Goal: Find specific page/section: Find specific page/section

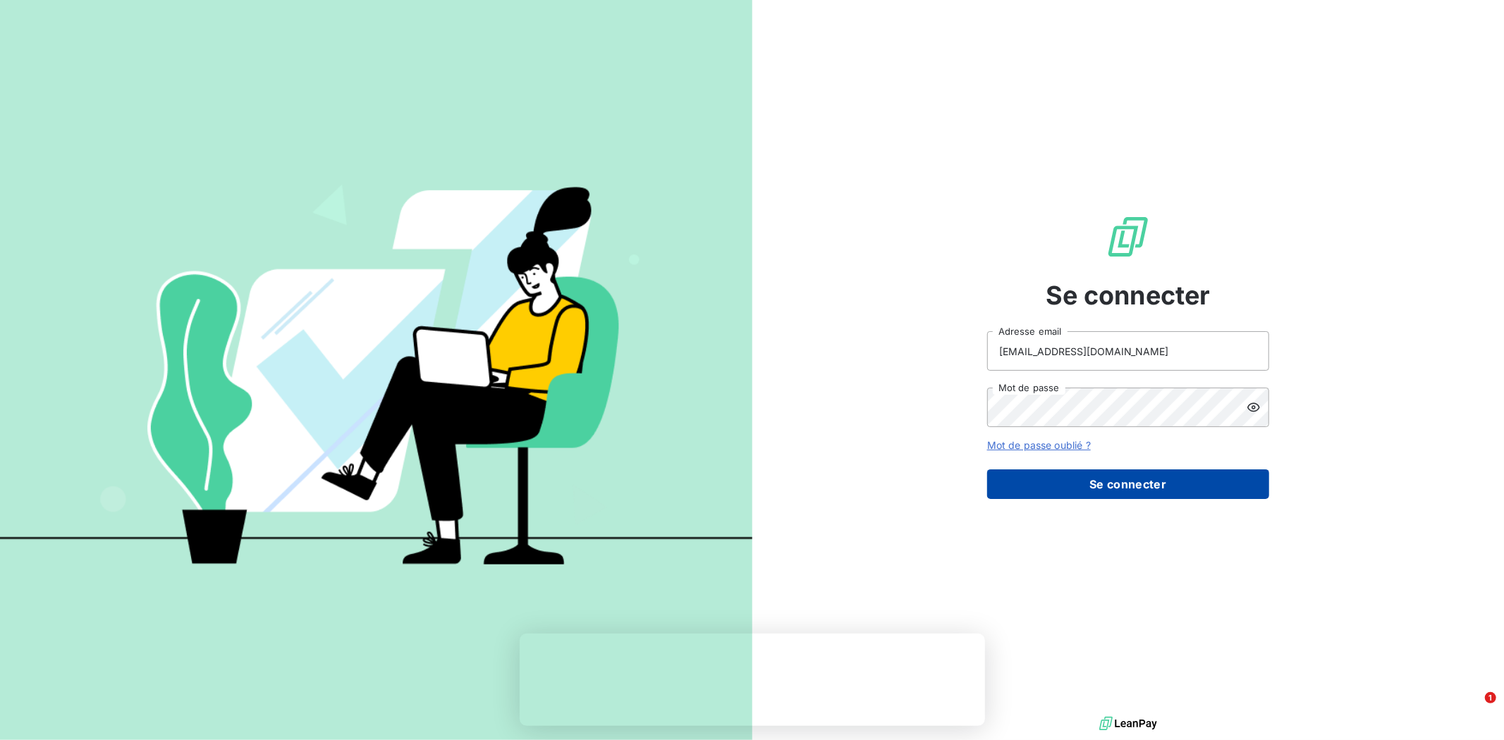
click at [1074, 474] on button "Se connecter" at bounding box center [1128, 484] width 282 height 30
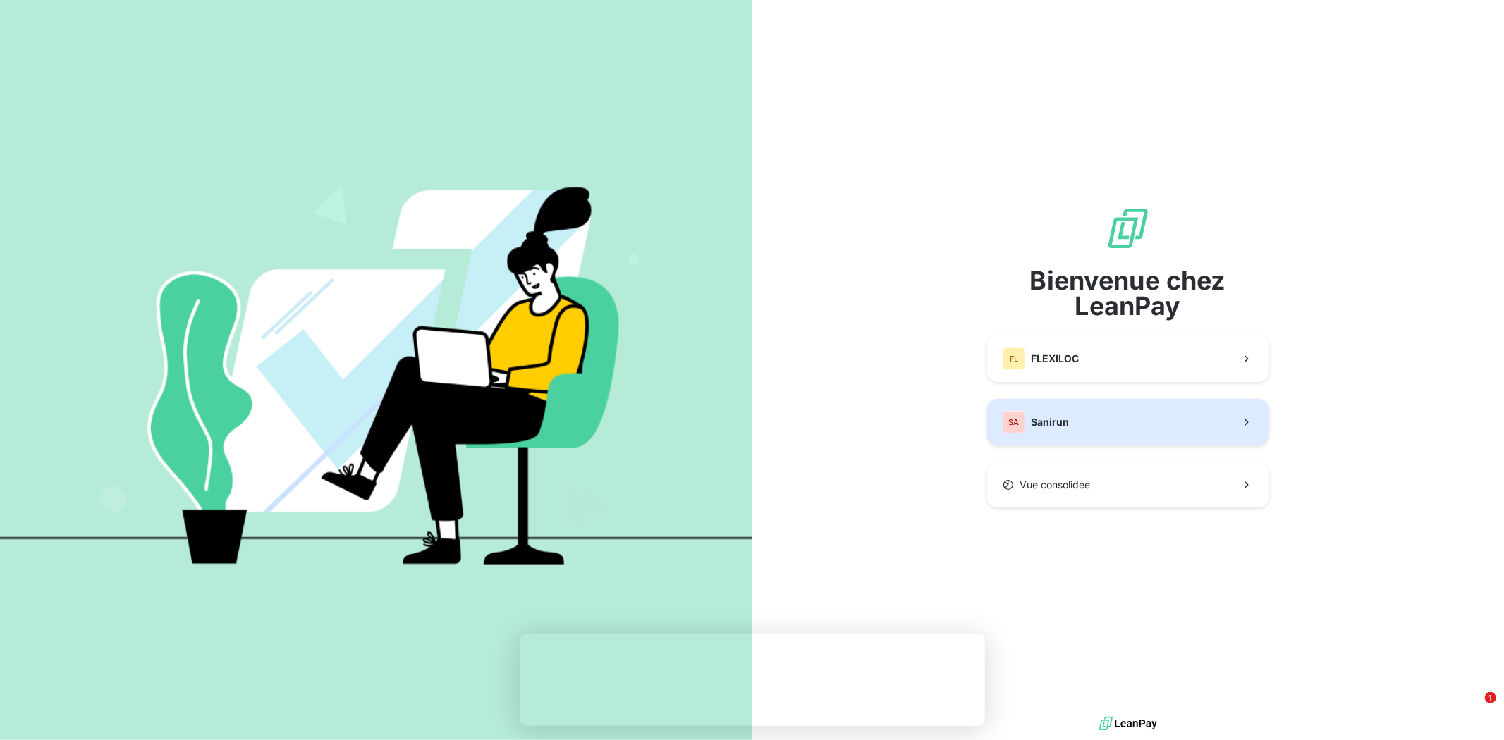
click at [1091, 402] on button "SA Sanirun" at bounding box center [1128, 422] width 282 height 47
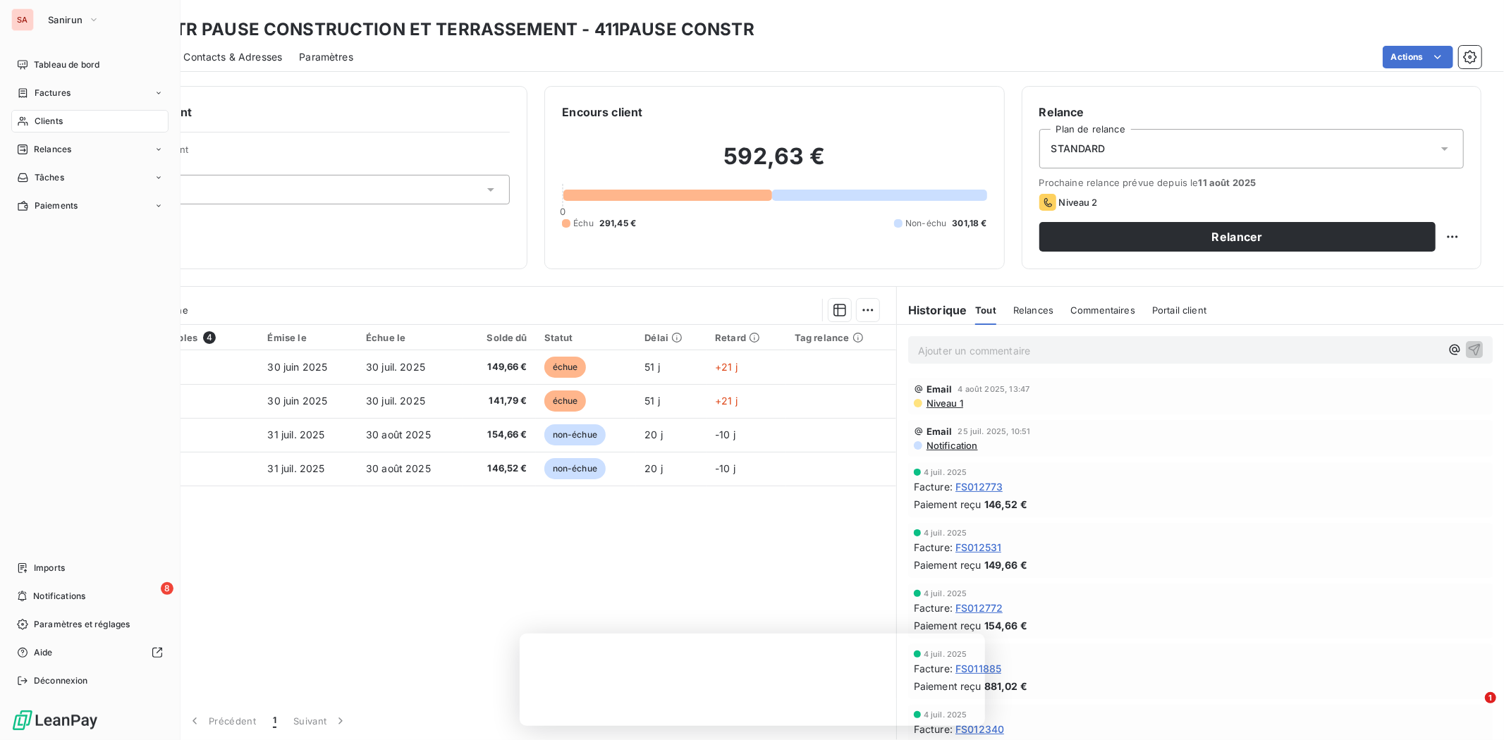
click at [41, 118] on span "Clients" at bounding box center [49, 121] width 28 height 13
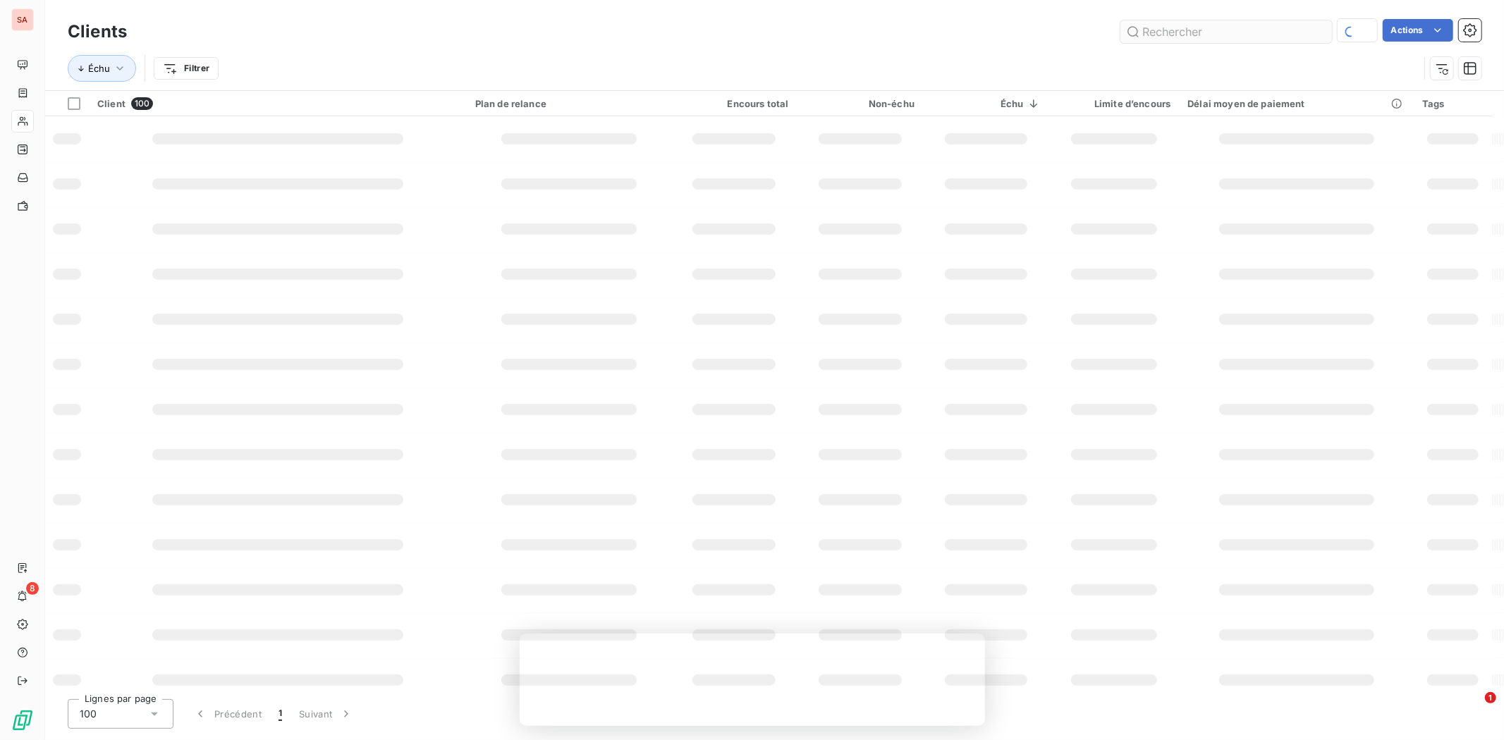
click at [1215, 27] on input "text" at bounding box center [1225, 31] width 211 height 23
type input "PHILIB"
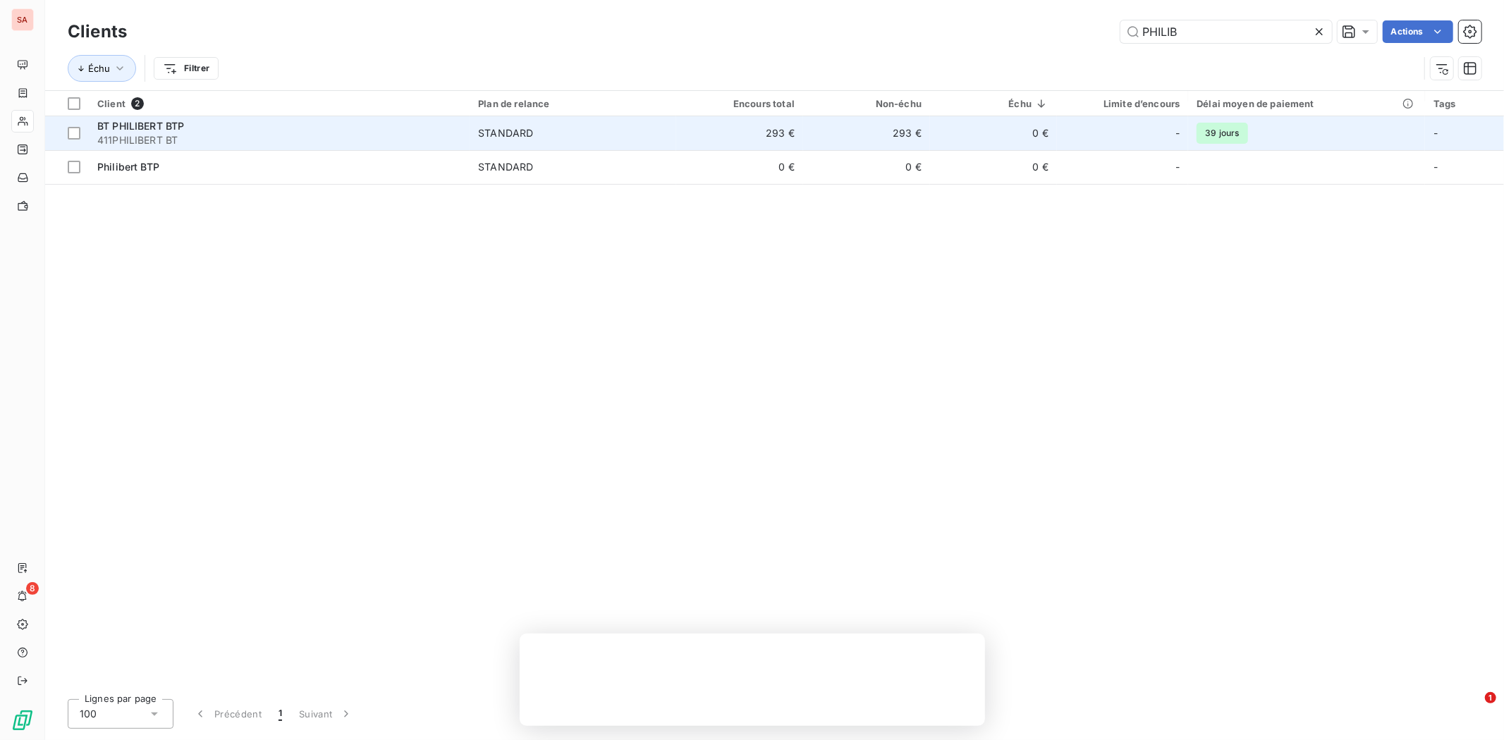
click at [336, 127] on div "BT PHILIBERT BTP" at bounding box center [279, 126] width 364 height 14
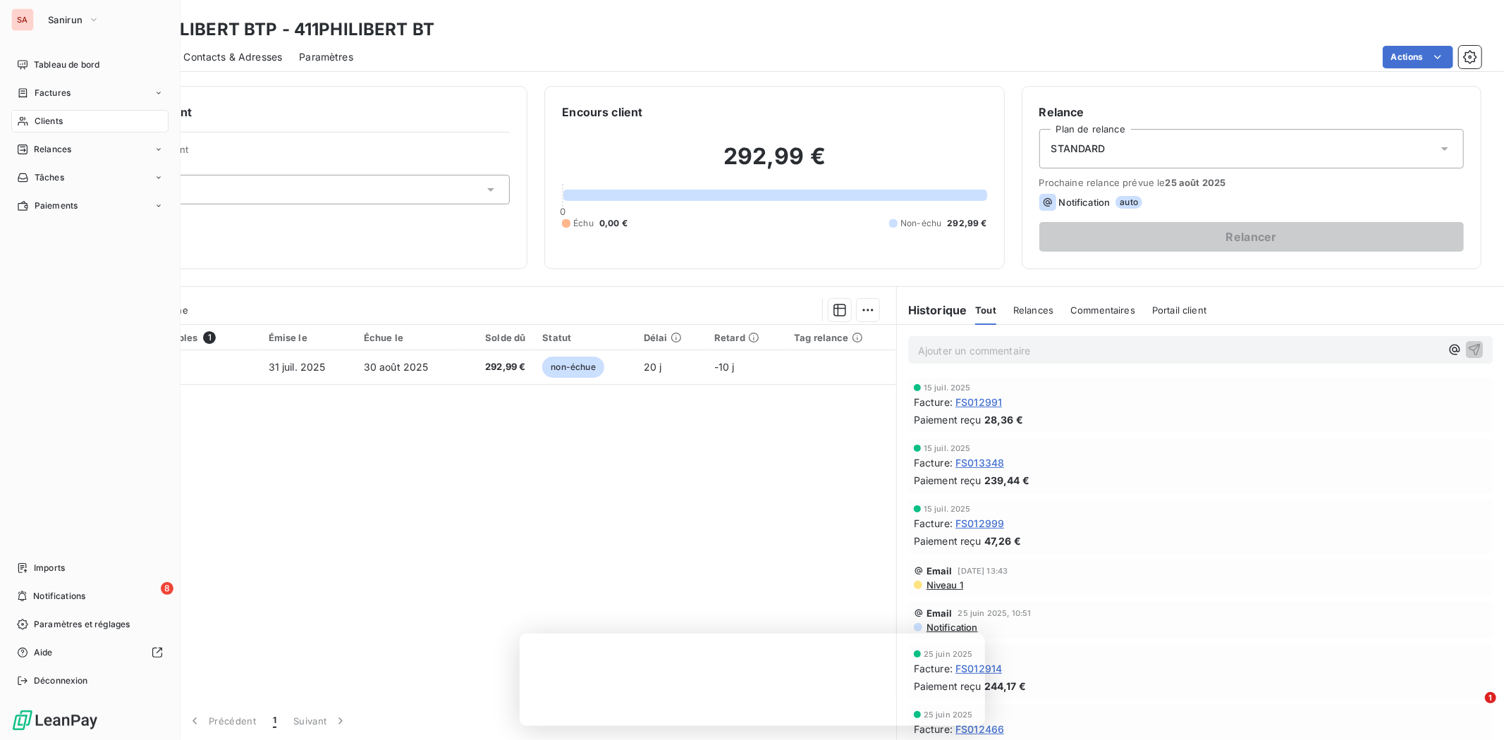
click at [37, 120] on span "Clients" at bounding box center [49, 121] width 28 height 13
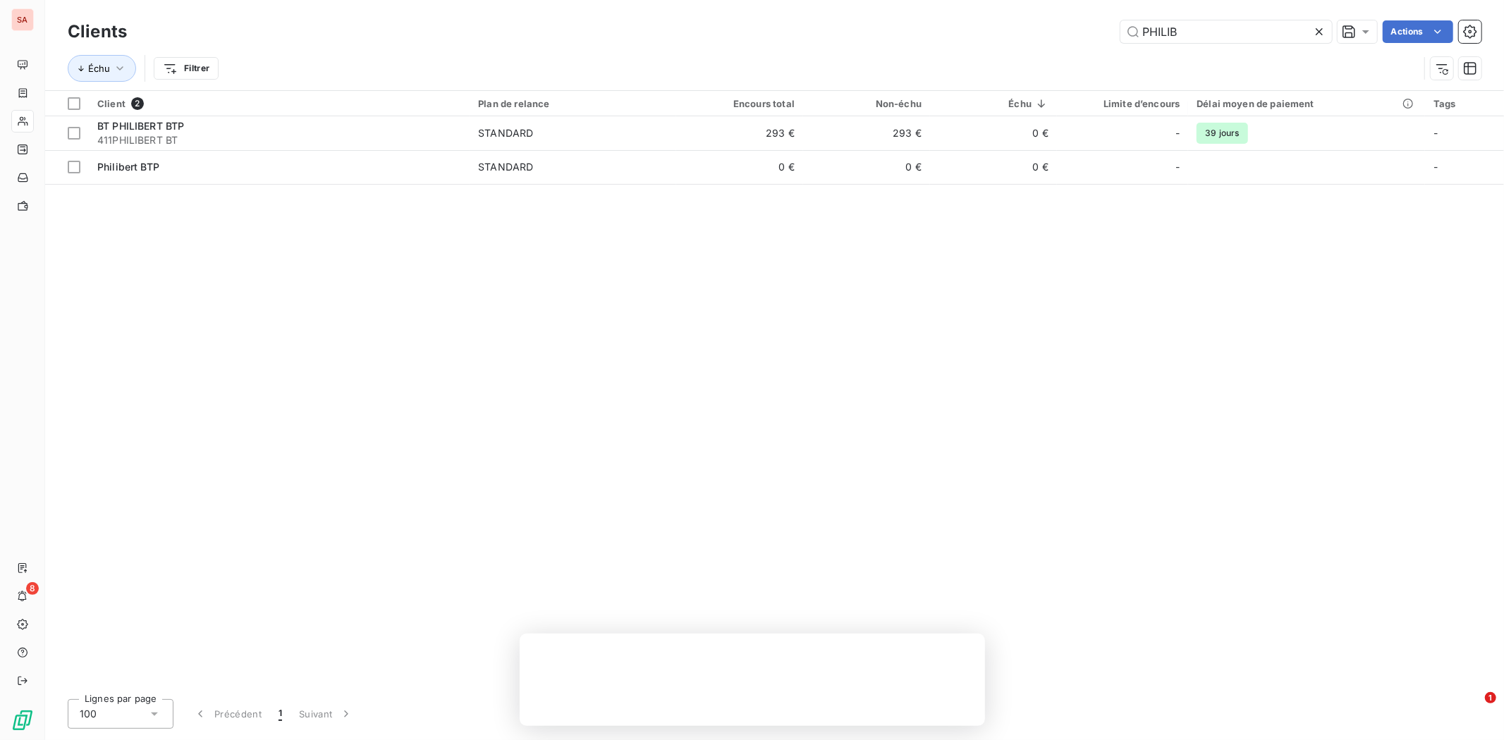
drag, startPoint x: 1129, startPoint y: 35, endPoint x: 985, endPoint y: 47, distance: 144.2
click at [986, 46] on div "Clients PHILIB Actions Échu Filtrer" at bounding box center [774, 53] width 1413 height 73
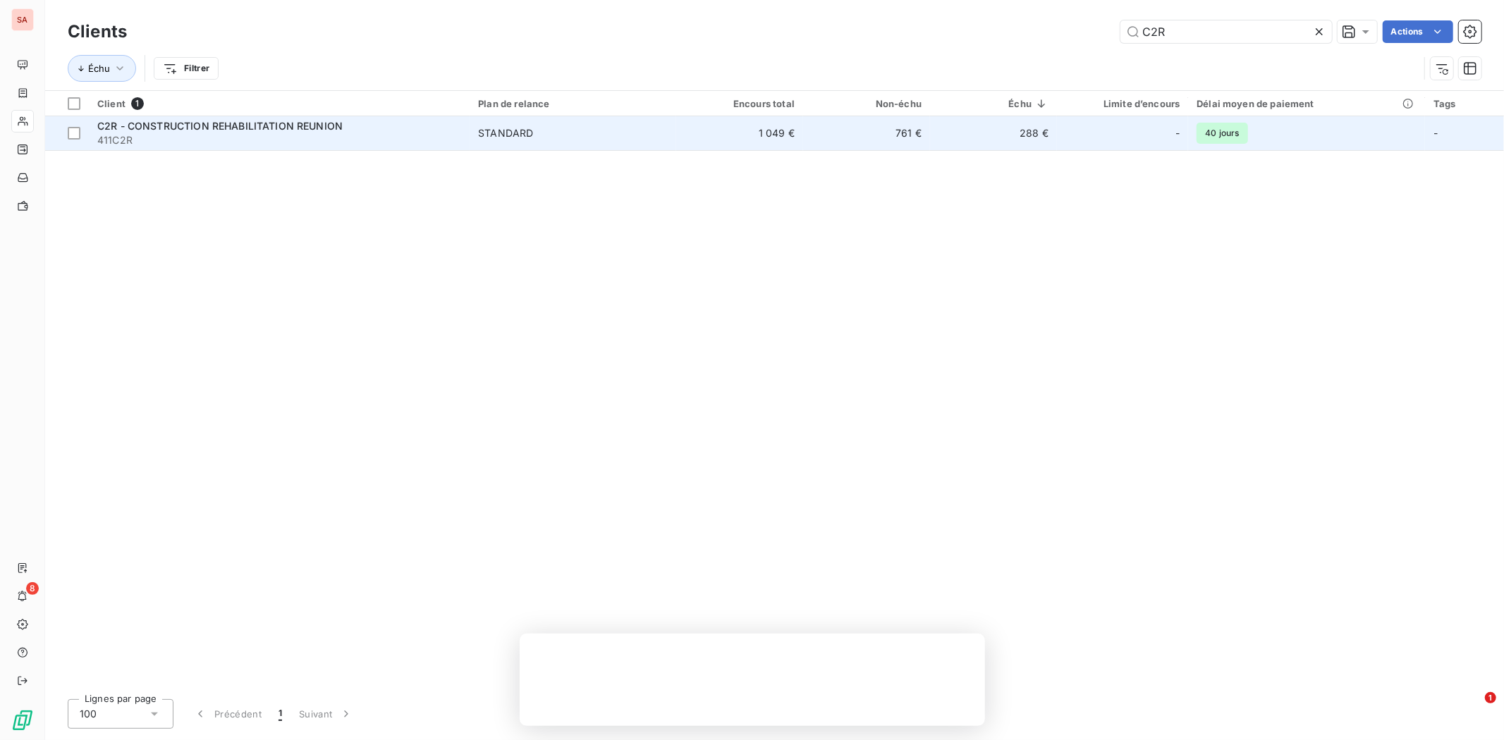
type input "C2R"
click at [262, 135] on span "411C2R" at bounding box center [279, 140] width 364 height 14
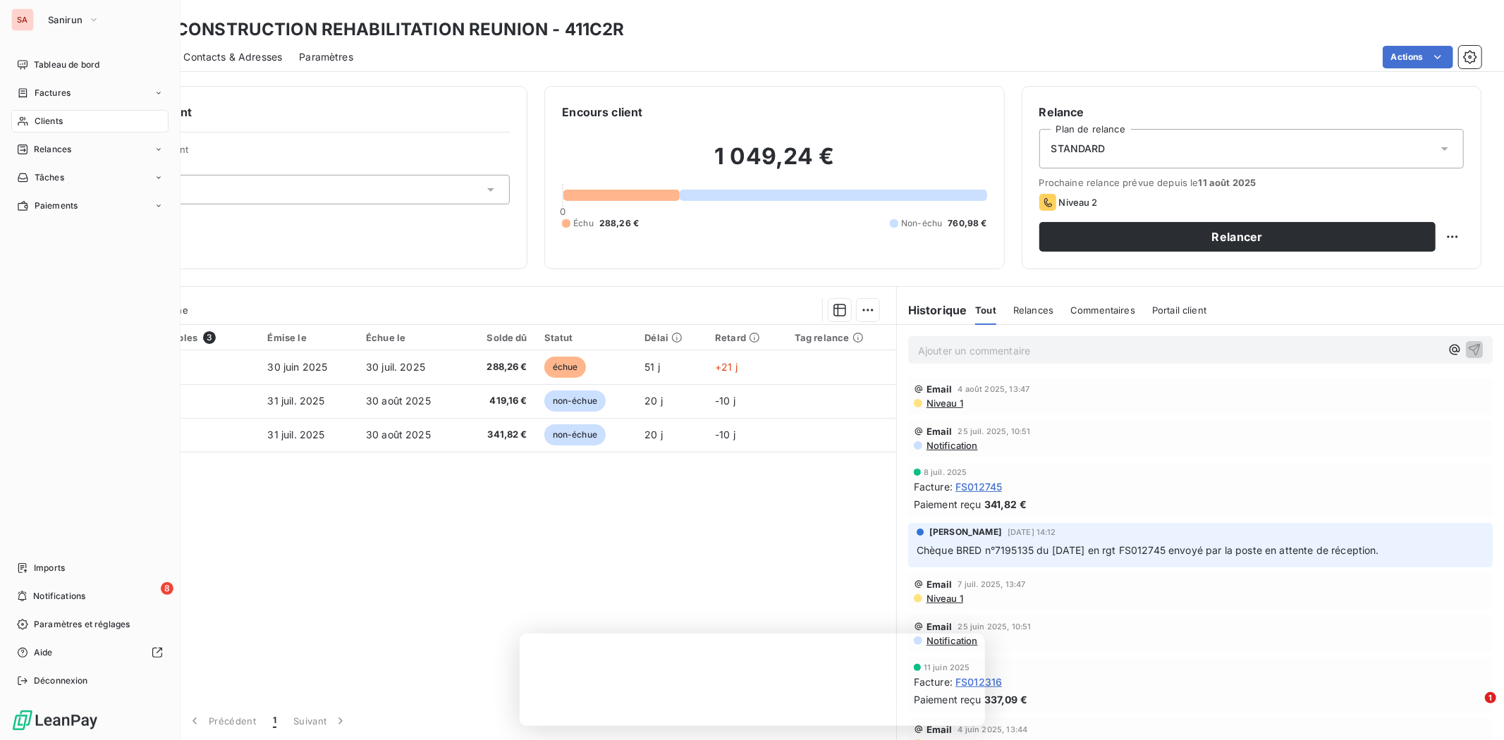
click at [45, 122] on span "Clients" at bounding box center [49, 121] width 28 height 13
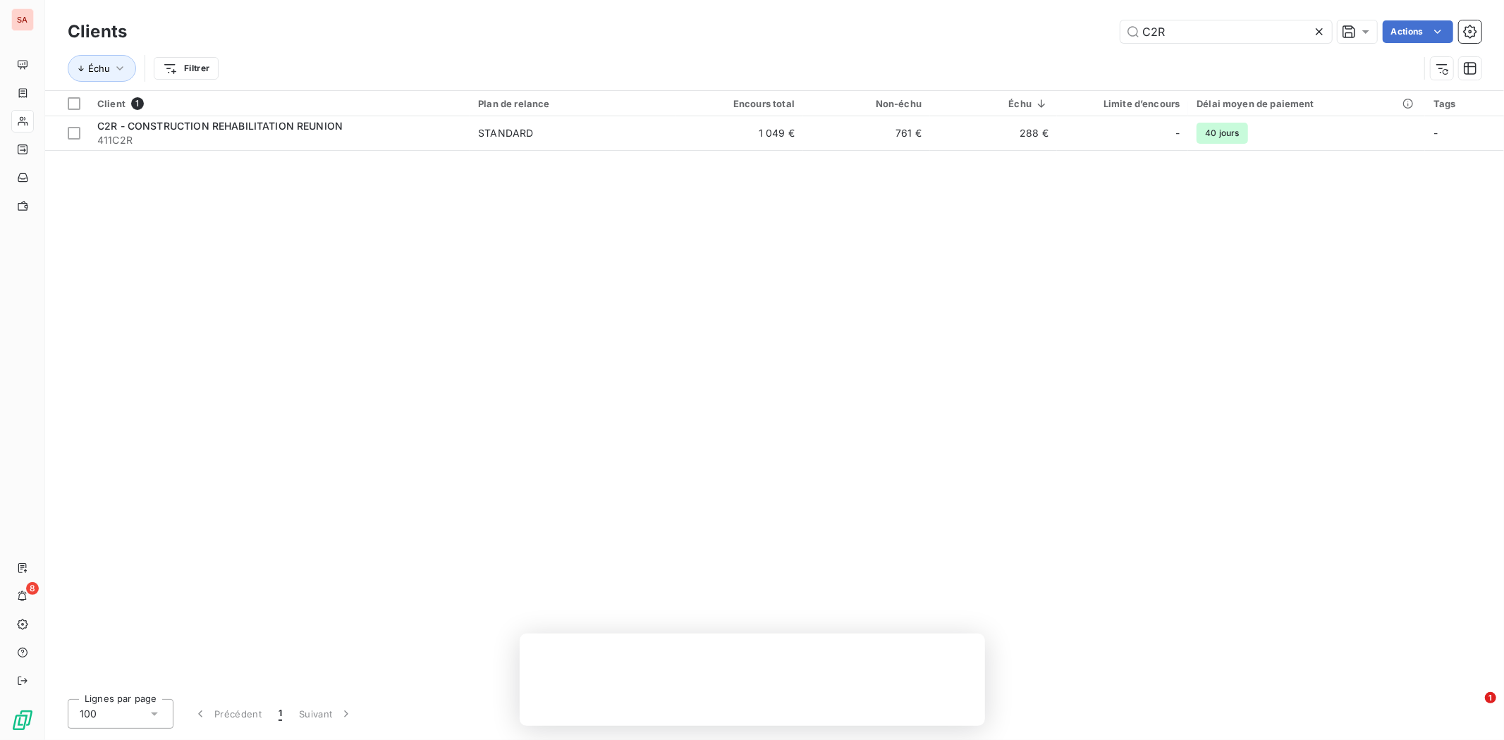
drag, startPoint x: 1198, startPoint y: 23, endPoint x: 955, endPoint y: 43, distance: 244.0
click at [957, 40] on div "C2R Actions" at bounding box center [812, 31] width 1337 height 23
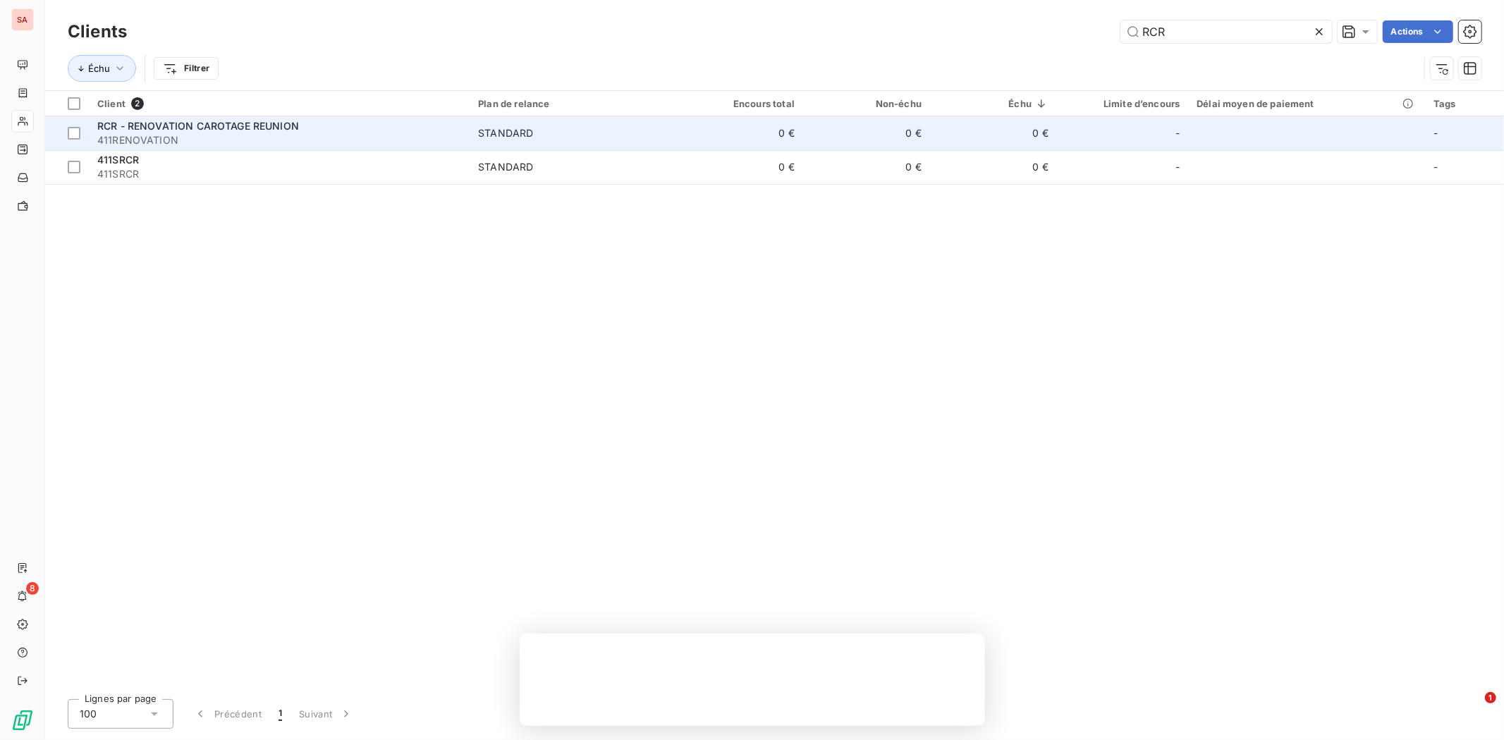
type input "RCR"
click at [201, 125] on span "RCR - RENOVATION CAROTAGE REUNION" at bounding box center [198, 126] width 202 height 12
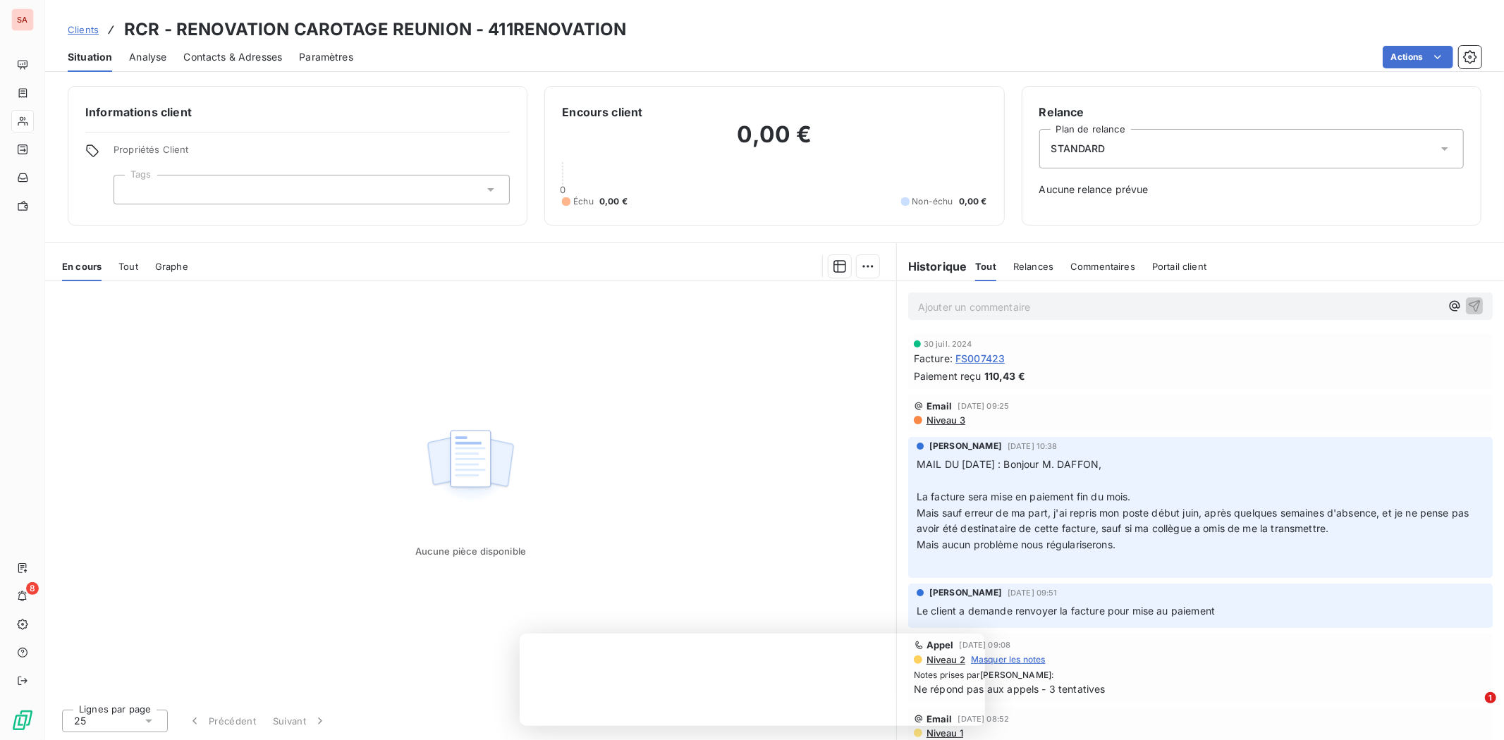
click at [128, 263] on span "Tout" at bounding box center [128, 266] width 20 height 11
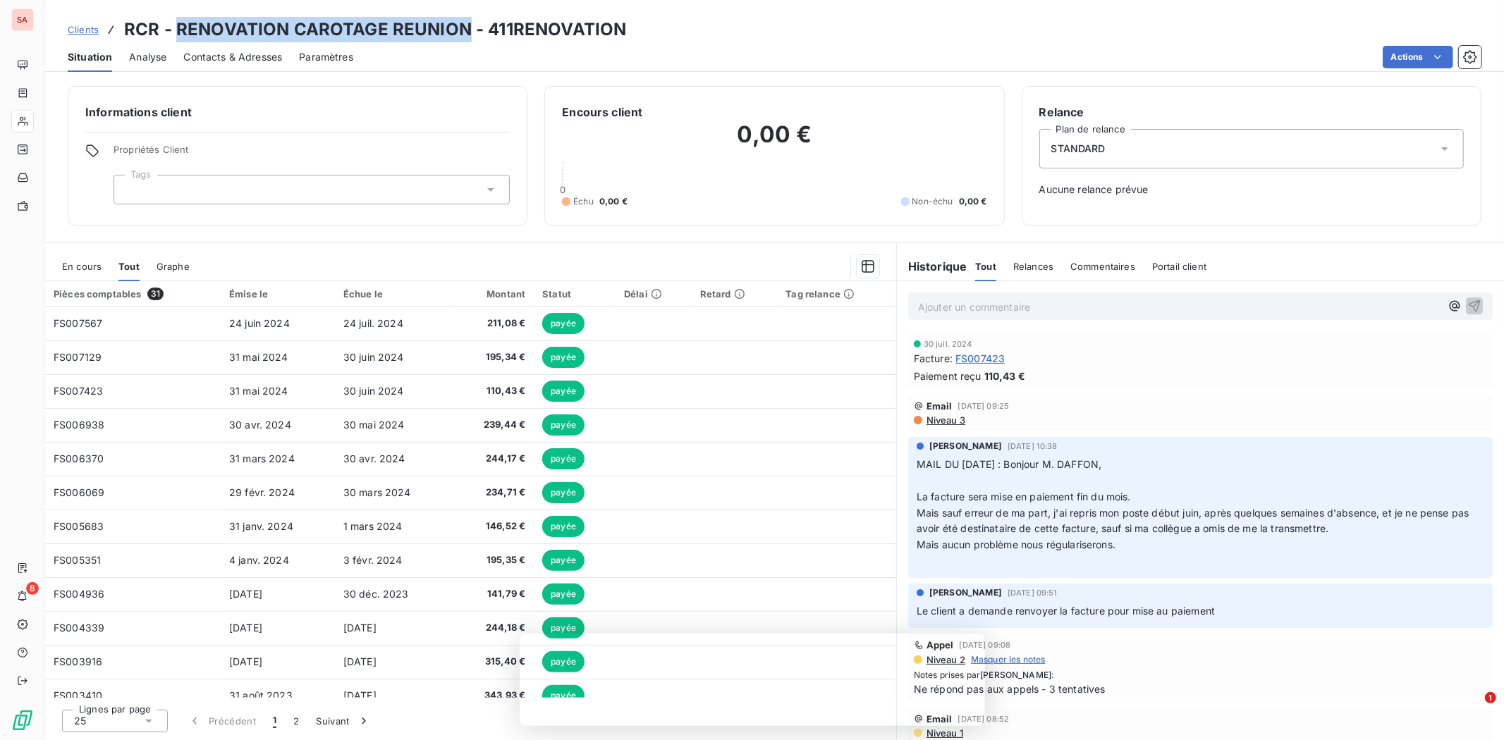
drag, startPoint x: 174, startPoint y: 27, endPoint x: 463, endPoint y: 27, distance: 289.0
click at [463, 27] on h3 "RCR - RENOVATION CAROTAGE REUNION - 411RENOVATION" at bounding box center [375, 29] width 502 height 25
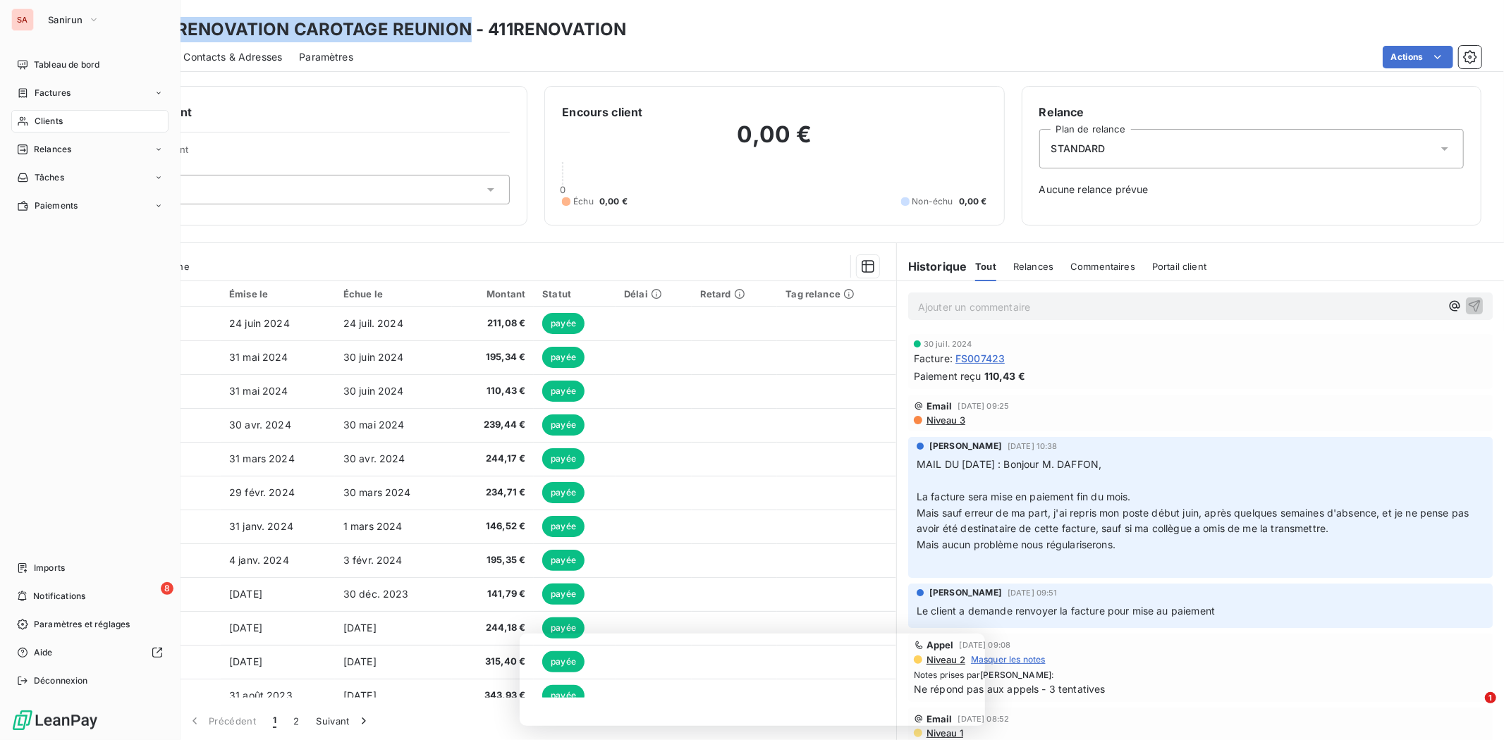
click at [66, 111] on div "Clients" at bounding box center [89, 121] width 157 height 23
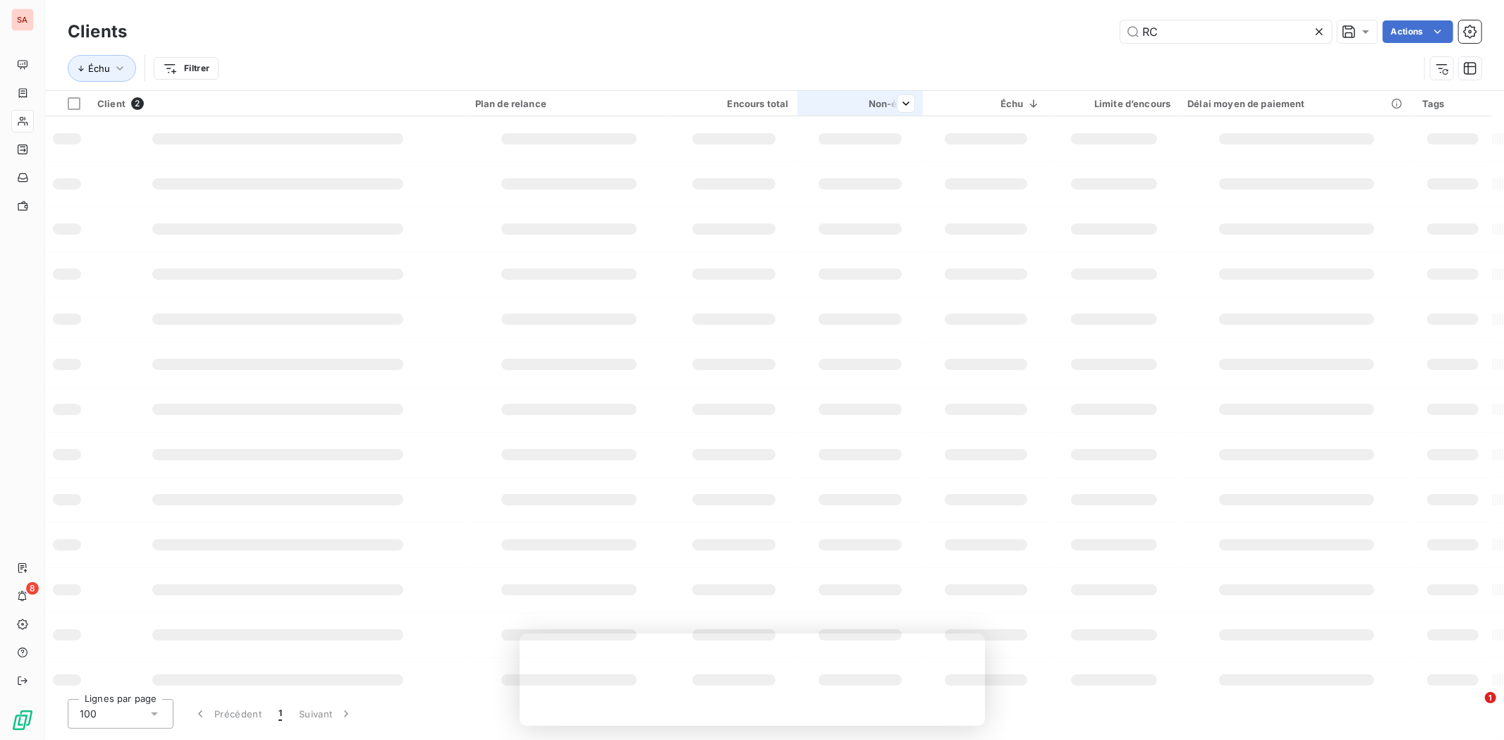
type input "R"
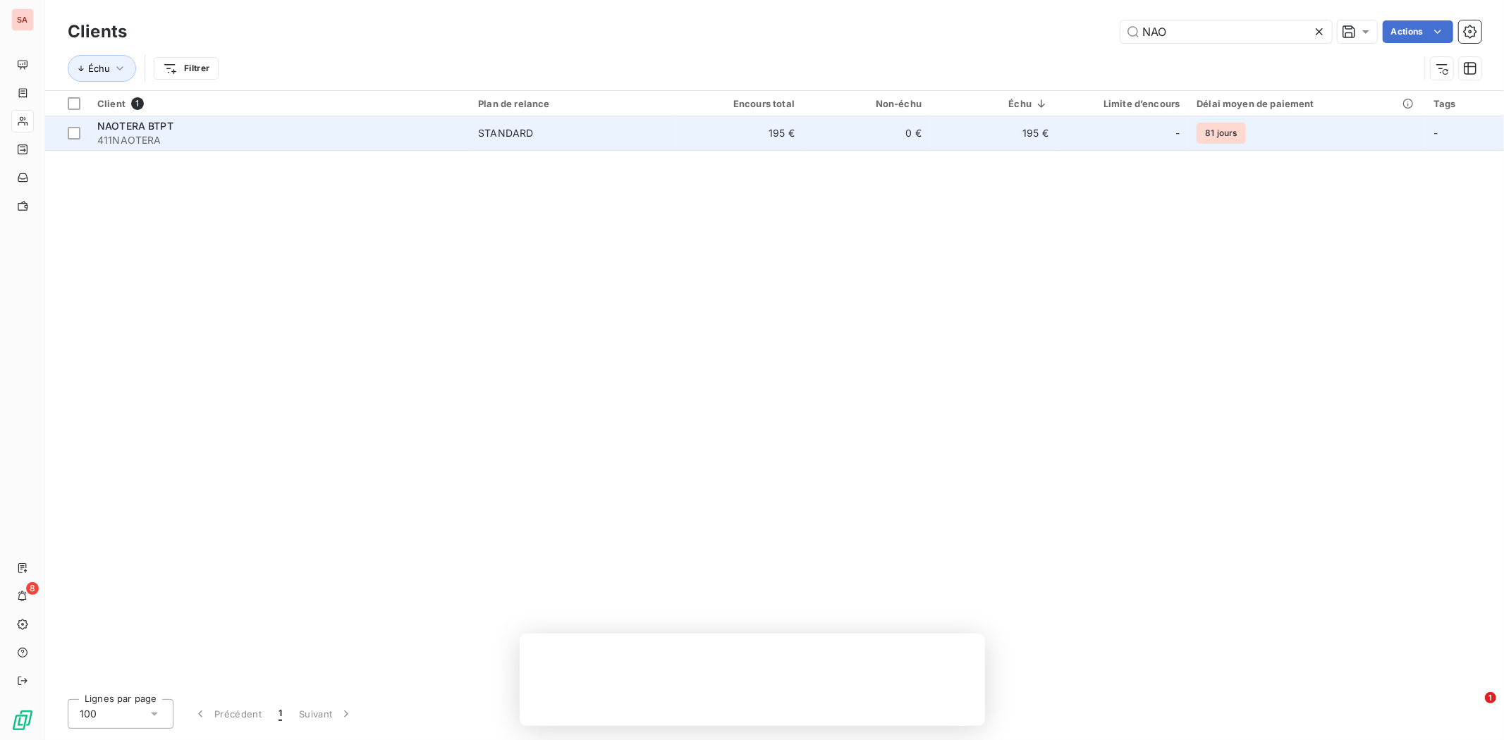
type input "NAO"
click at [336, 125] on div "NAOTERA BTPT" at bounding box center [279, 126] width 364 height 14
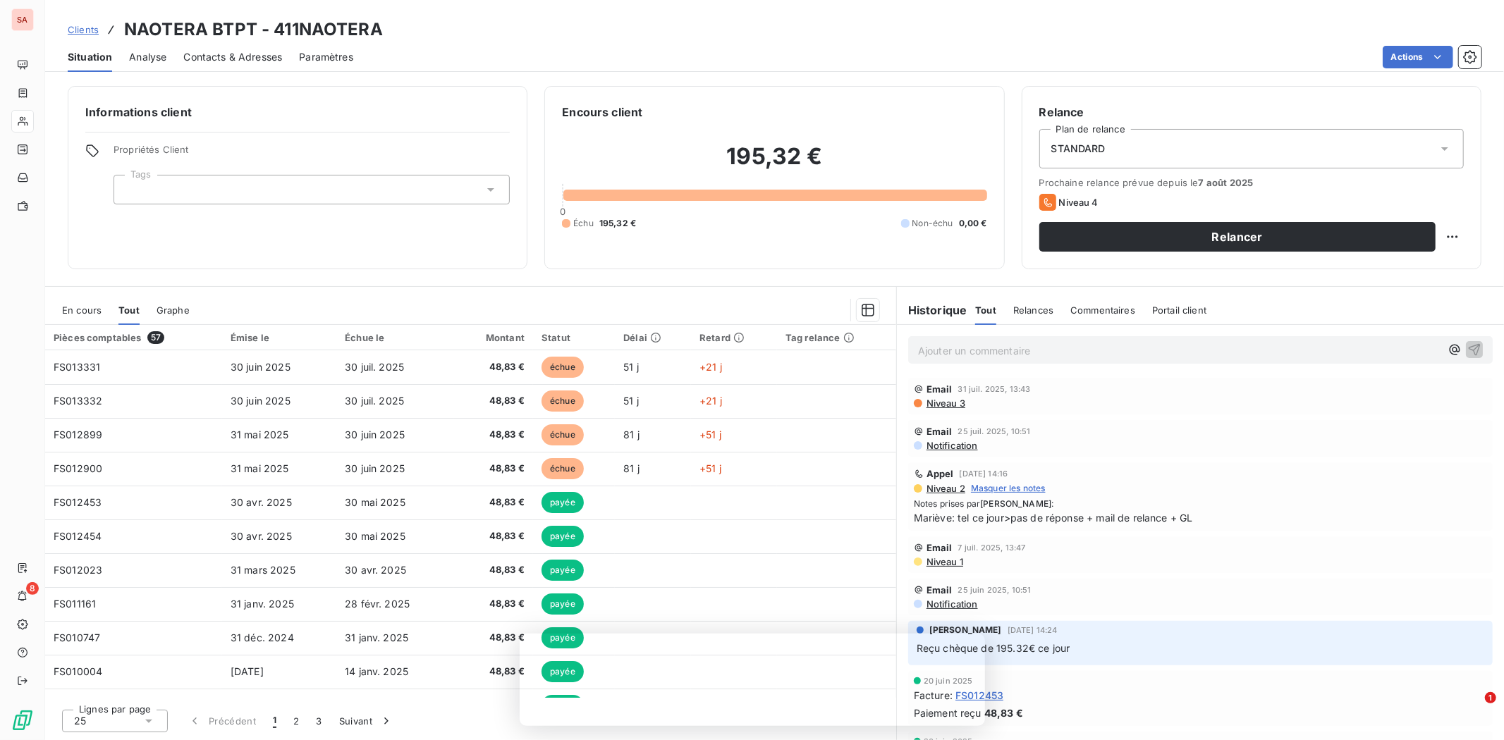
click at [835, 275] on div "Informations client Propriétés Client Tags Encours client 195,32 € 0 Échu 195,3…" at bounding box center [774, 409] width 1459 height 663
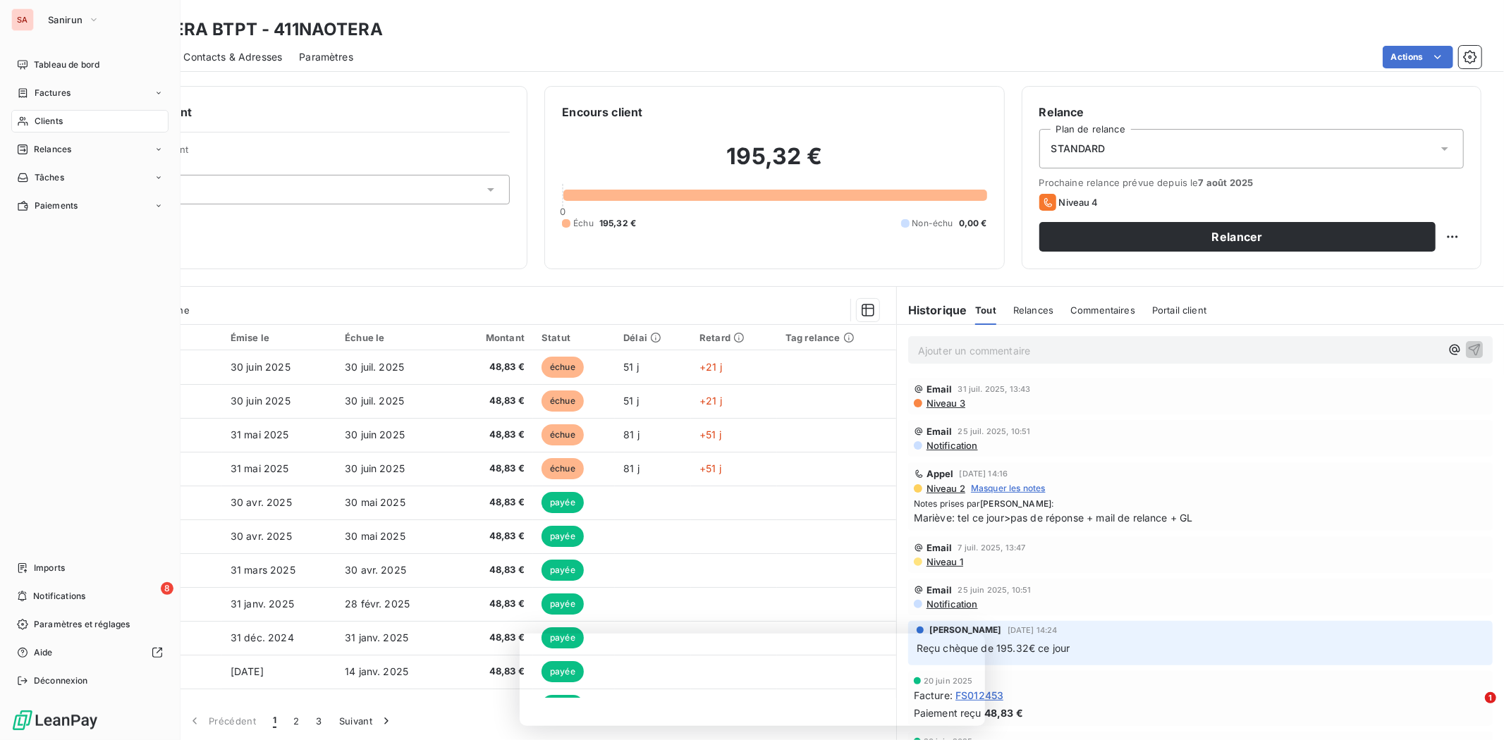
click at [54, 122] on span "Clients" at bounding box center [49, 121] width 28 height 13
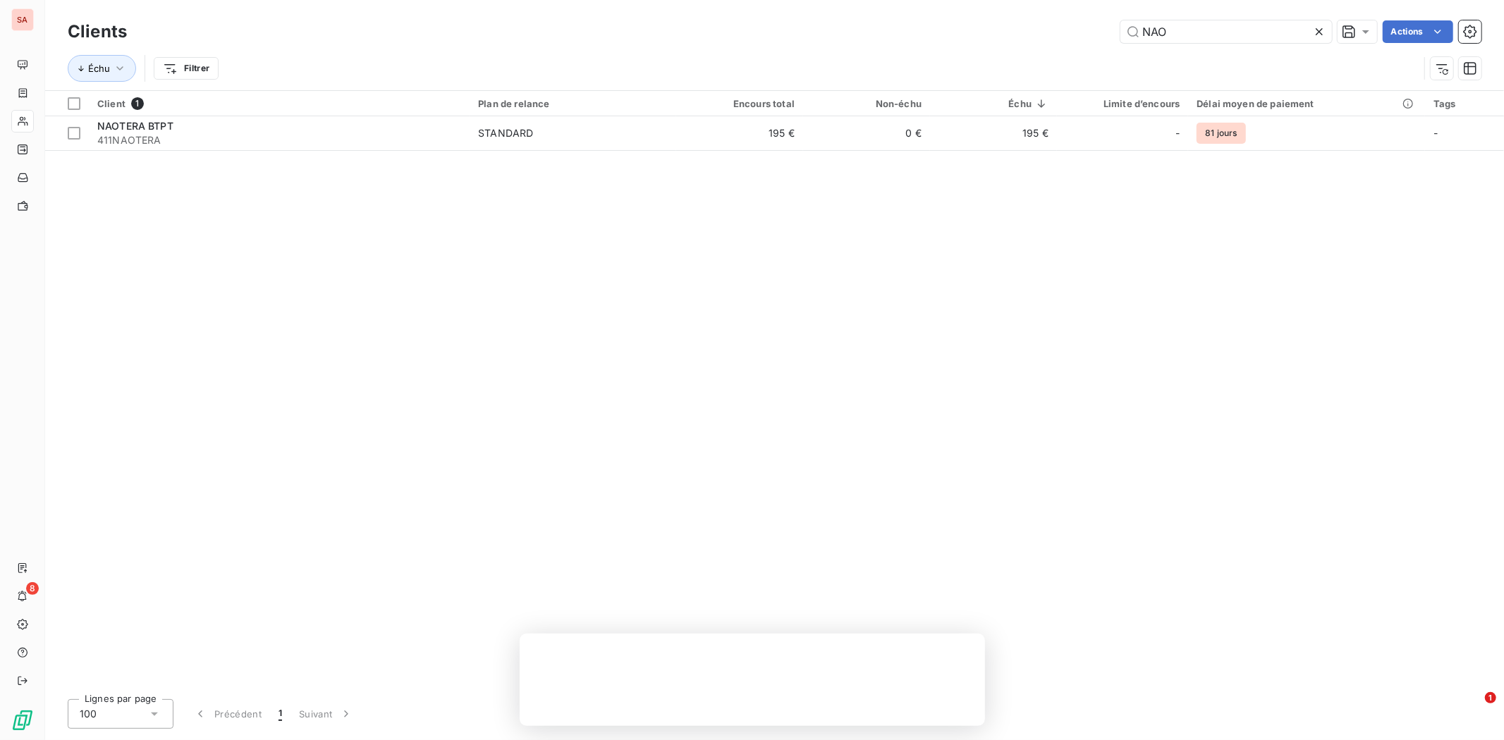
drag, startPoint x: 1160, startPoint y: 30, endPoint x: 1034, endPoint y: 30, distance: 125.5
click at [1038, 30] on div "NAO Actions" at bounding box center [812, 31] width 1337 height 23
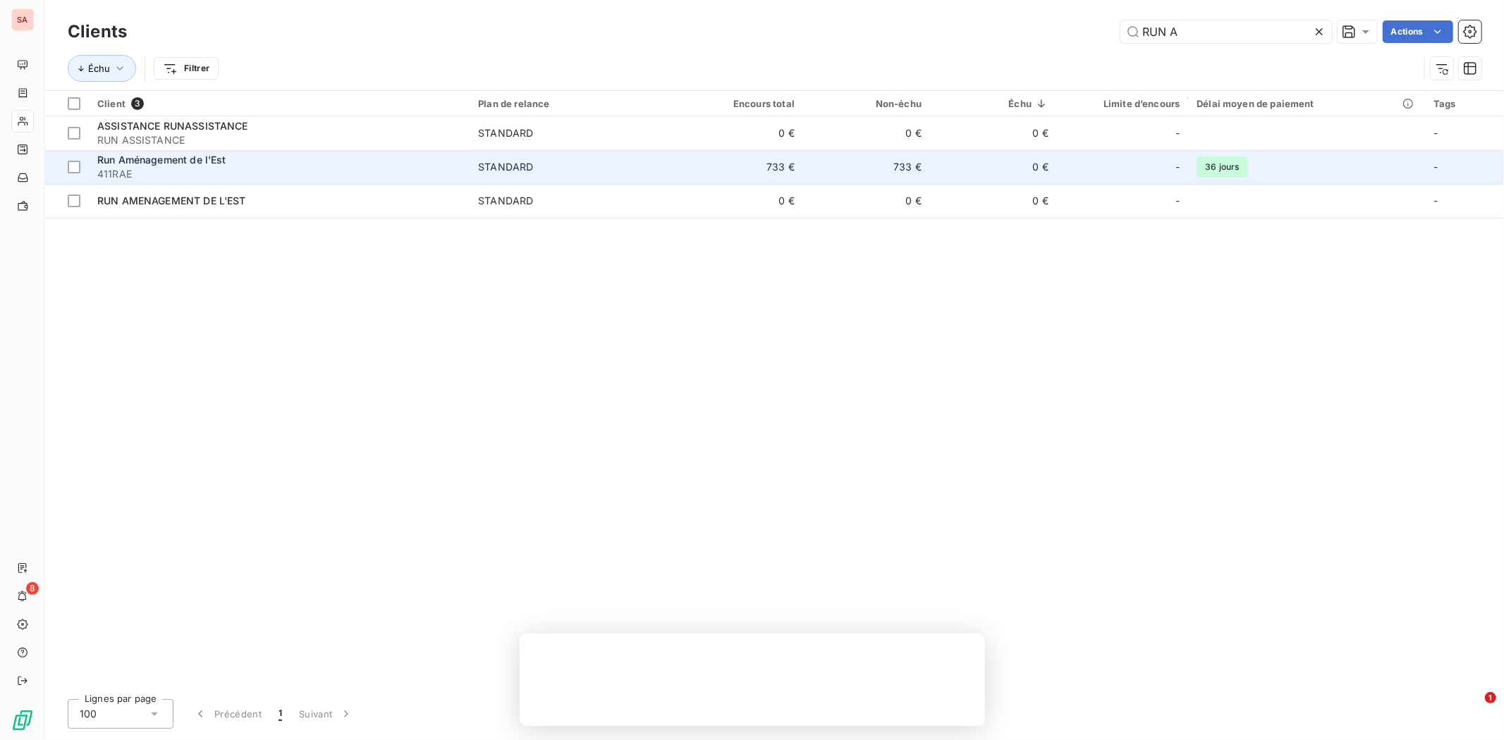
type input "RUN A"
click at [207, 178] on span "411RAE" at bounding box center [279, 174] width 364 height 14
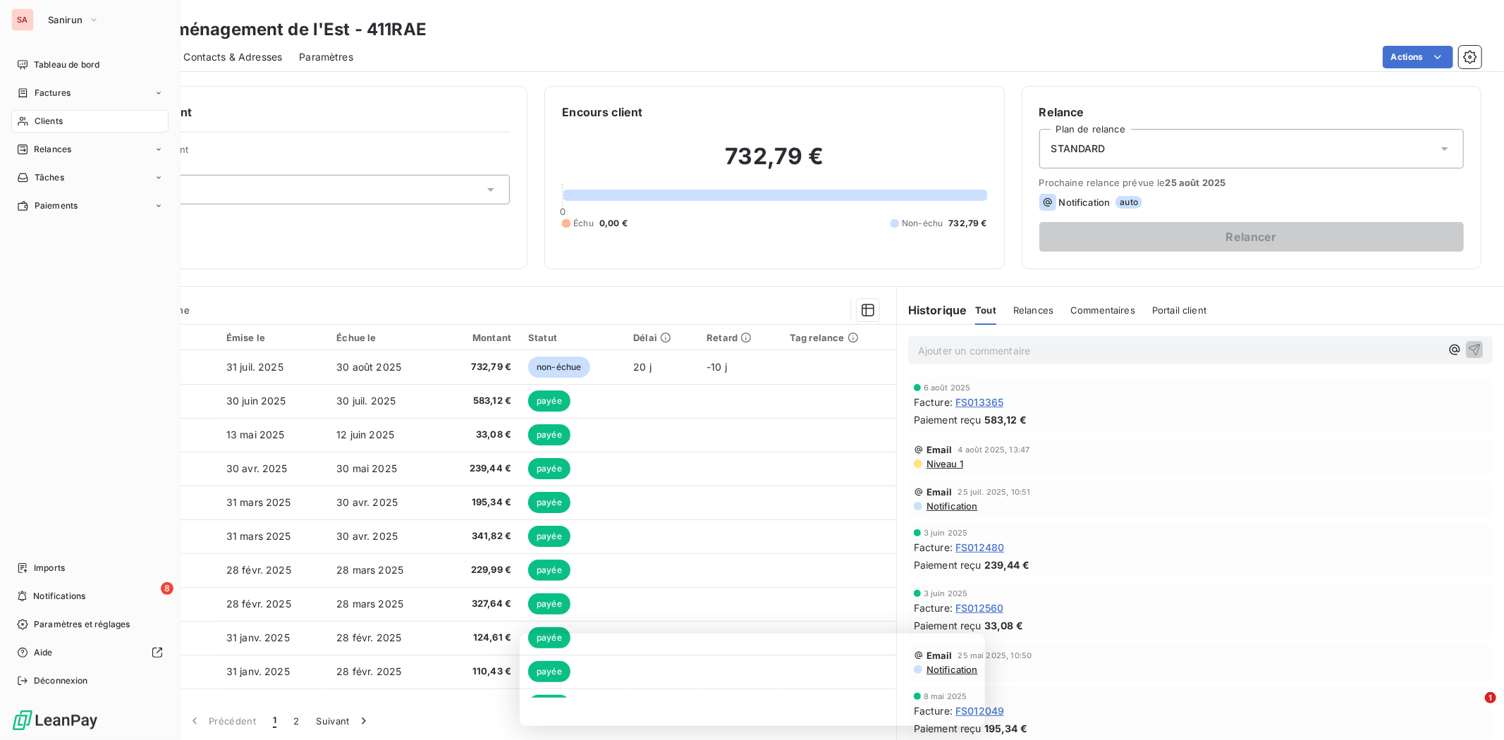
click at [30, 125] on div "Clients" at bounding box center [89, 121] width 157 height 23
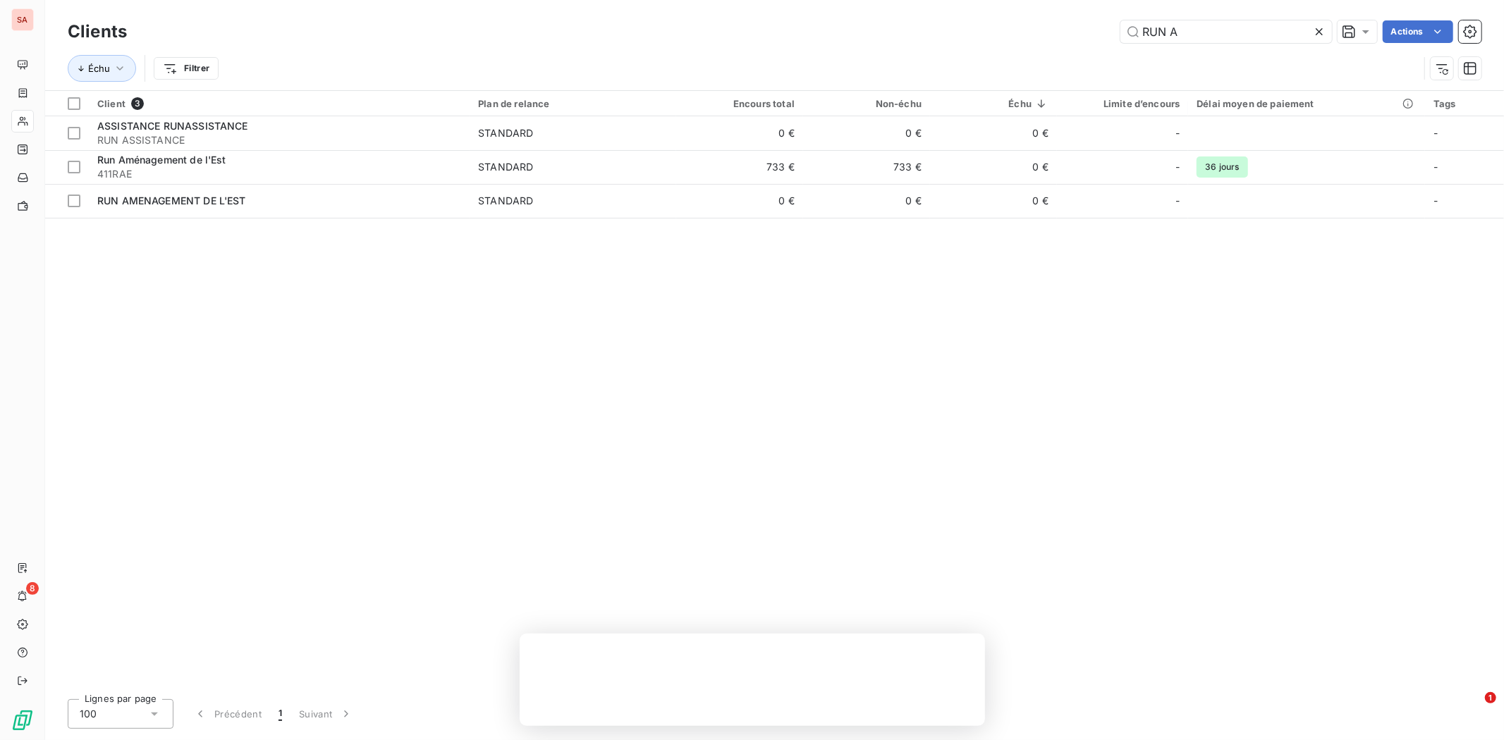
drag, startPoint x: 1172, startPoint y: 31, endPoint x: 673, endPoint y: 42, distance: 498.5
click at [673, 42] on div "RUN A Actions" at bounding box center [812, 31] width 1337 height 23
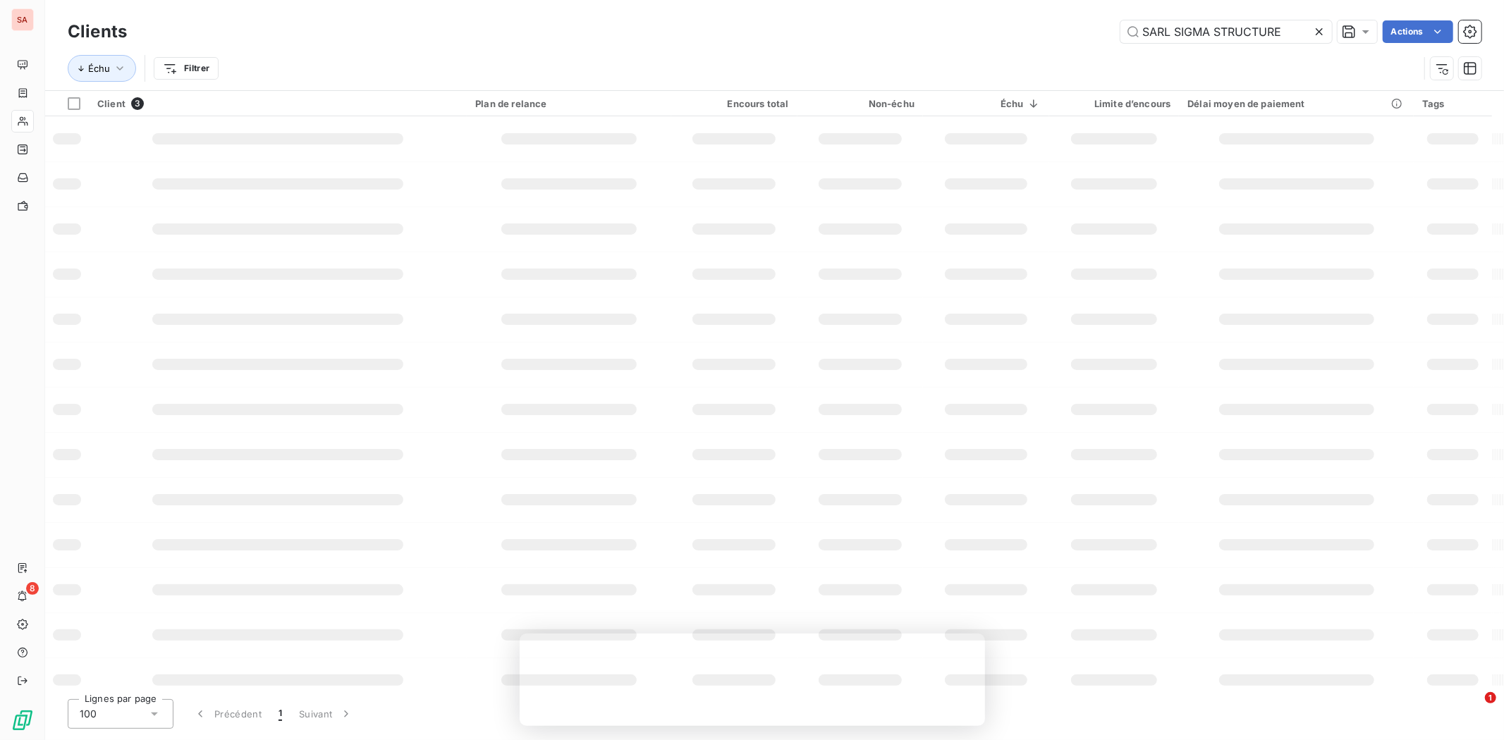
type input "SARL SIGMA STRUCTURE"
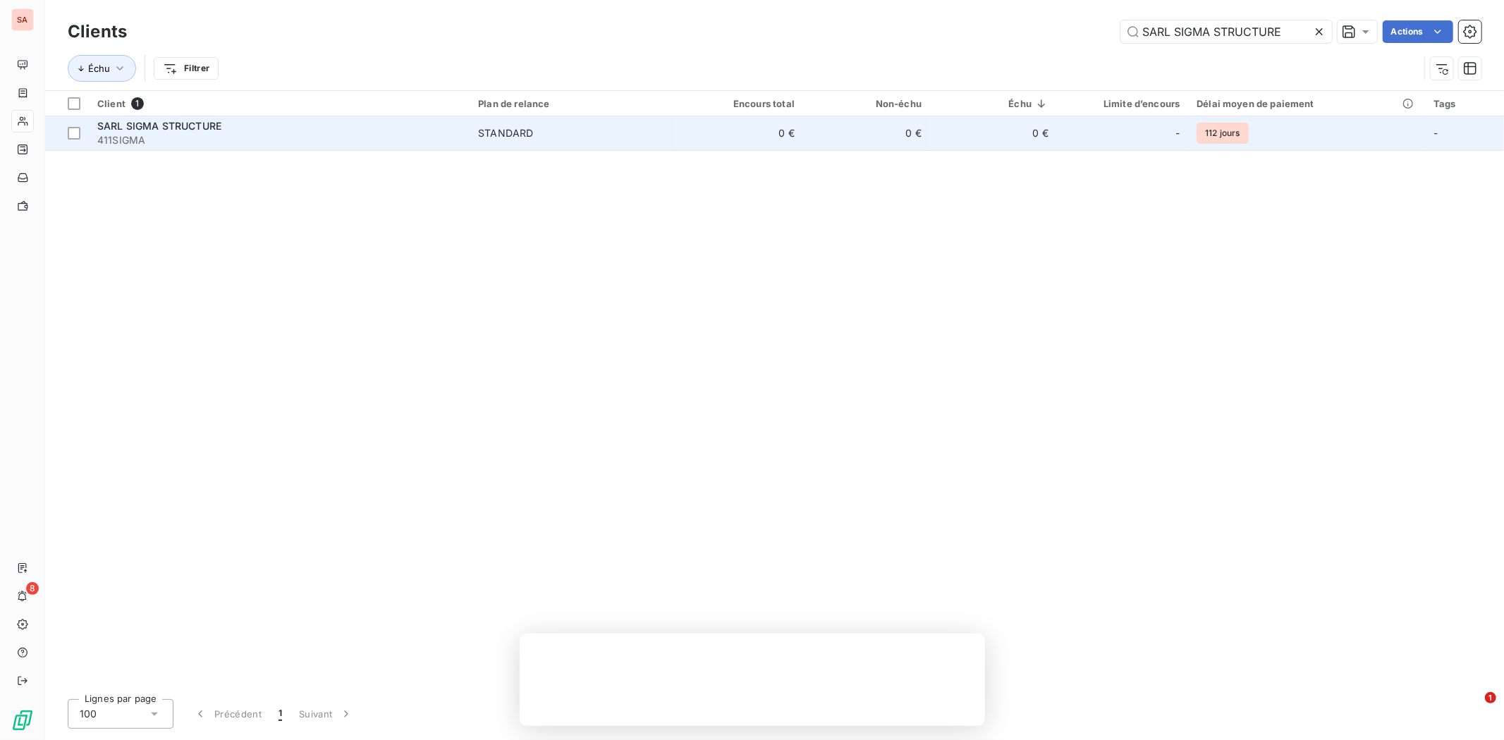
click at [538, 127] on span "STANDARD" at bounding box center [573, 133] width 190 height 14
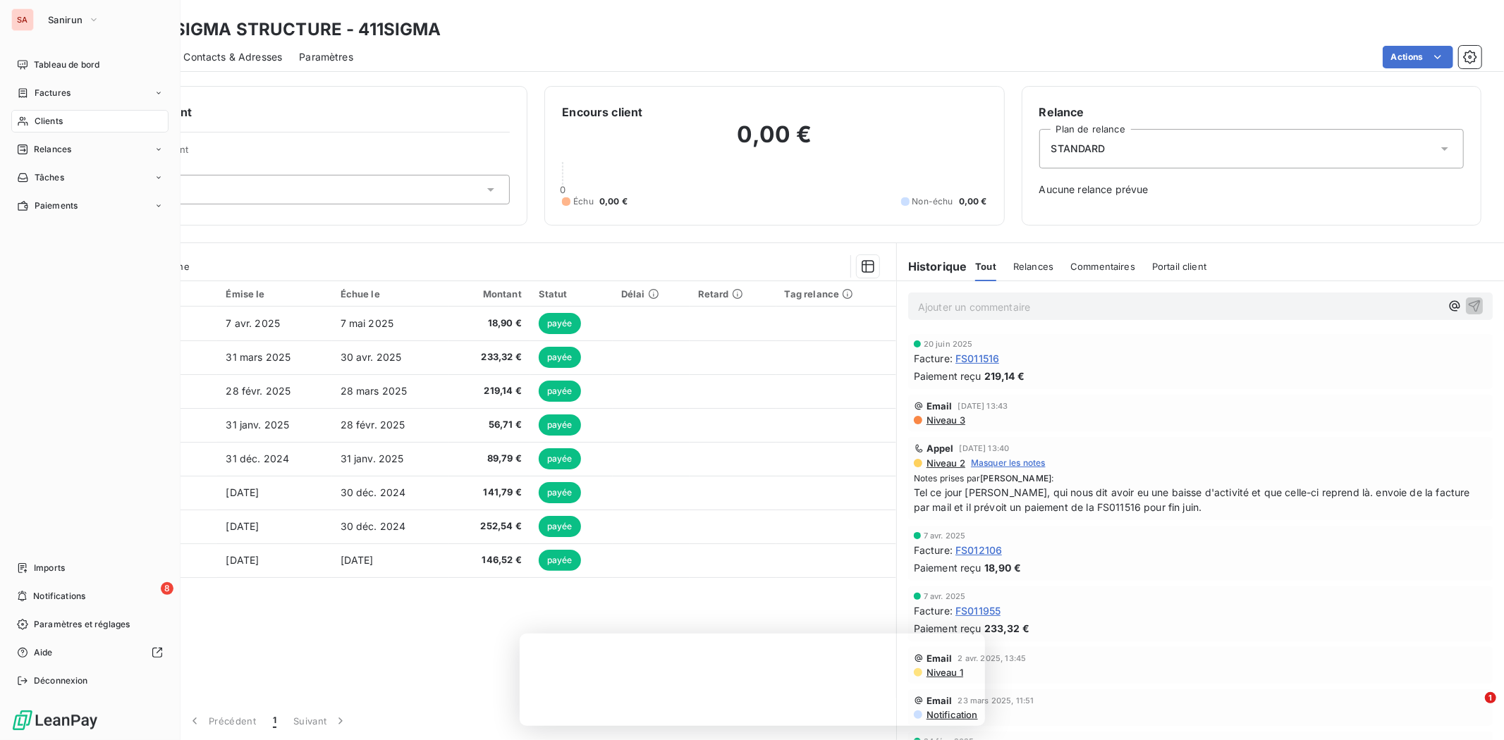
click at [35, 118] on span "Clients" at bounding box center [49, 121] width 28 height 13
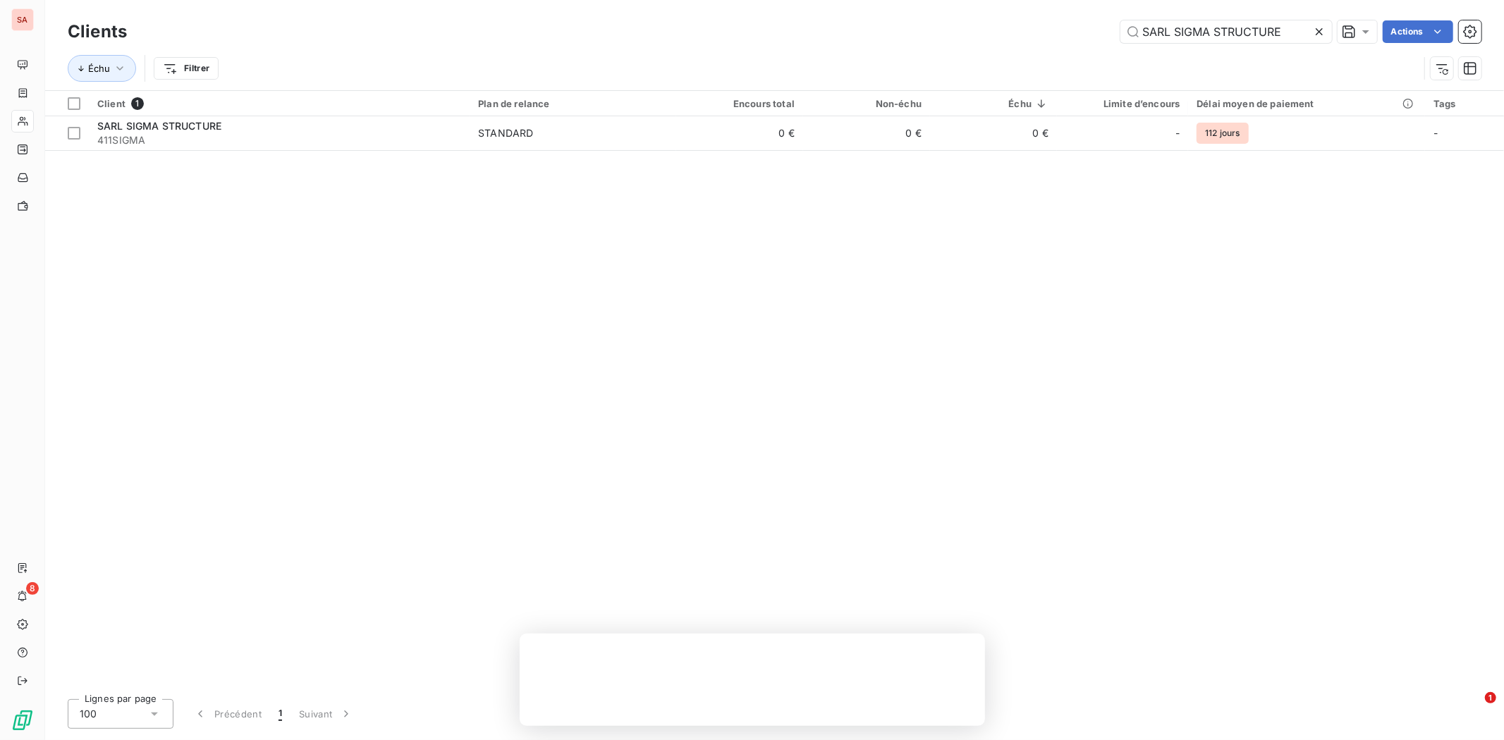
drag, startPoint x: 1292, startPoint y: 28, endPoint x: 899, endPoint y: 34, distance: 393.4
click at [904, 33] on div "SARL SIGMA STRUCTURE Actions" at bounding box center [812, 31] width 1337 height 23
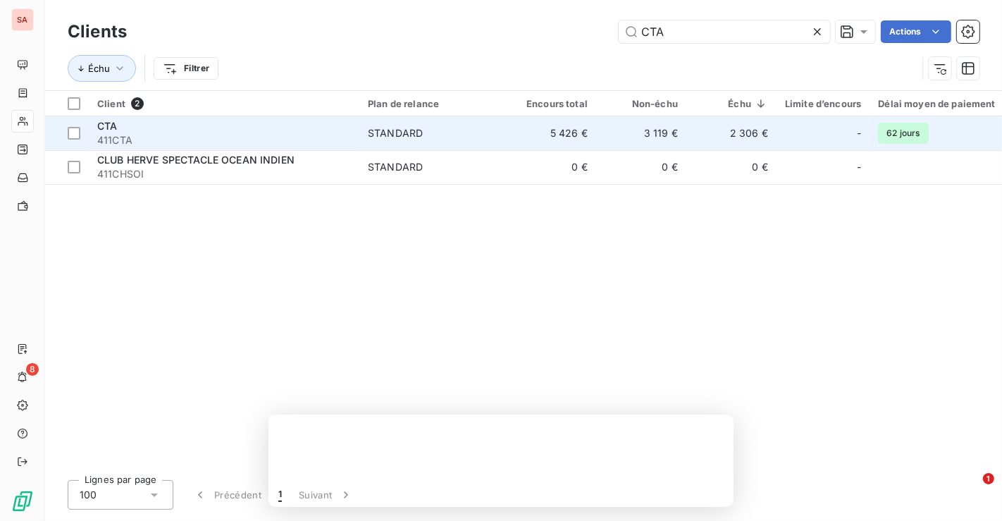
type input "CTA"
click at [217, 137] on span "411CTA" at bounding box center [224, 140] width 254 height 14
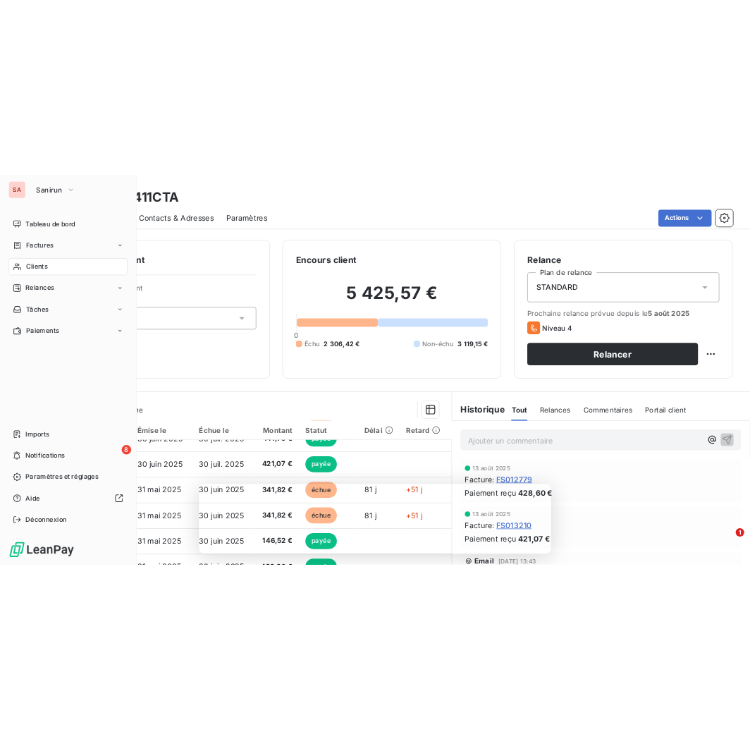
scroll to position [391, 0]
